Goal: Find specific page/section: Find specific page/section

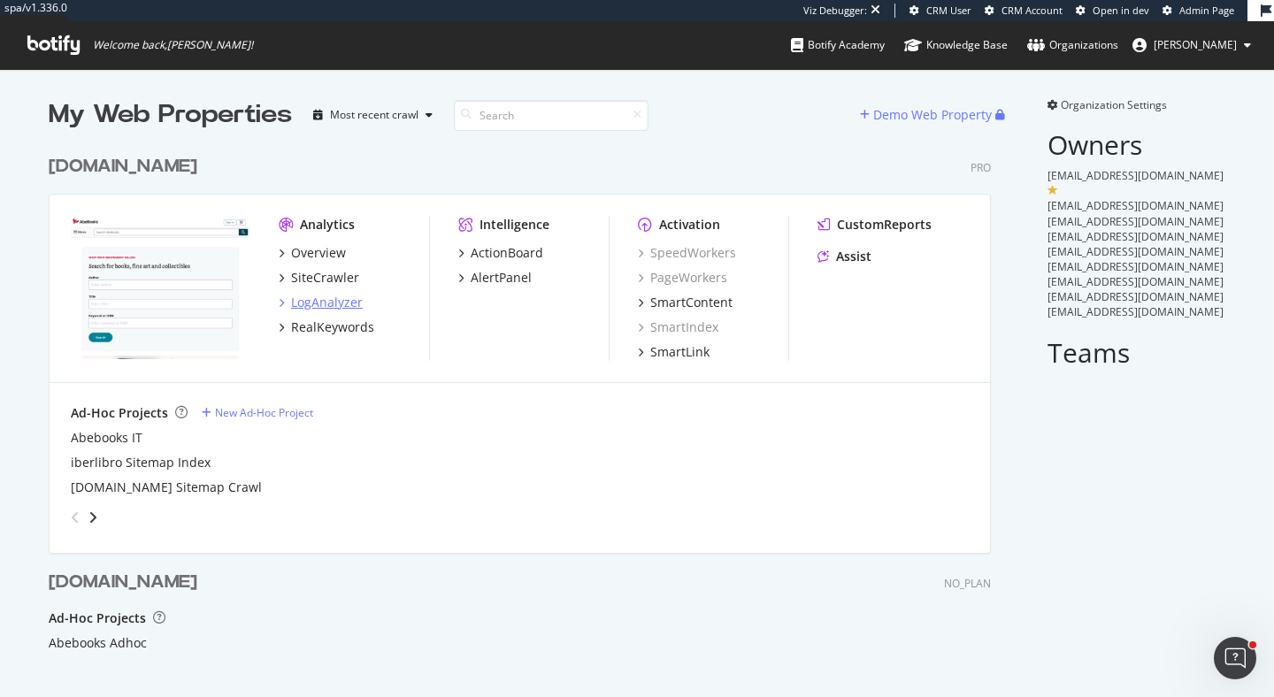
click at [309, 305] on div "LogAnalyzer" at bounding box center [327, 303] width 72 height 18
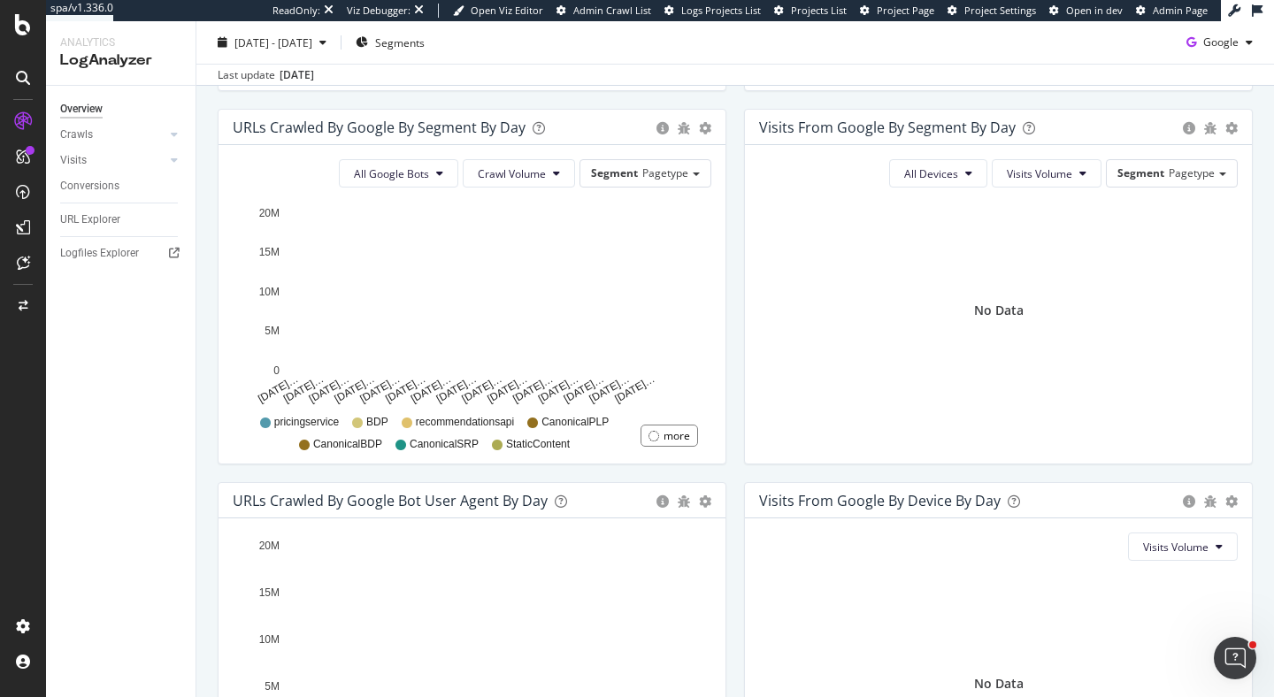
scroll to position [586, 0]
